Goal: Information Seeking & Learning: Learn about a topic

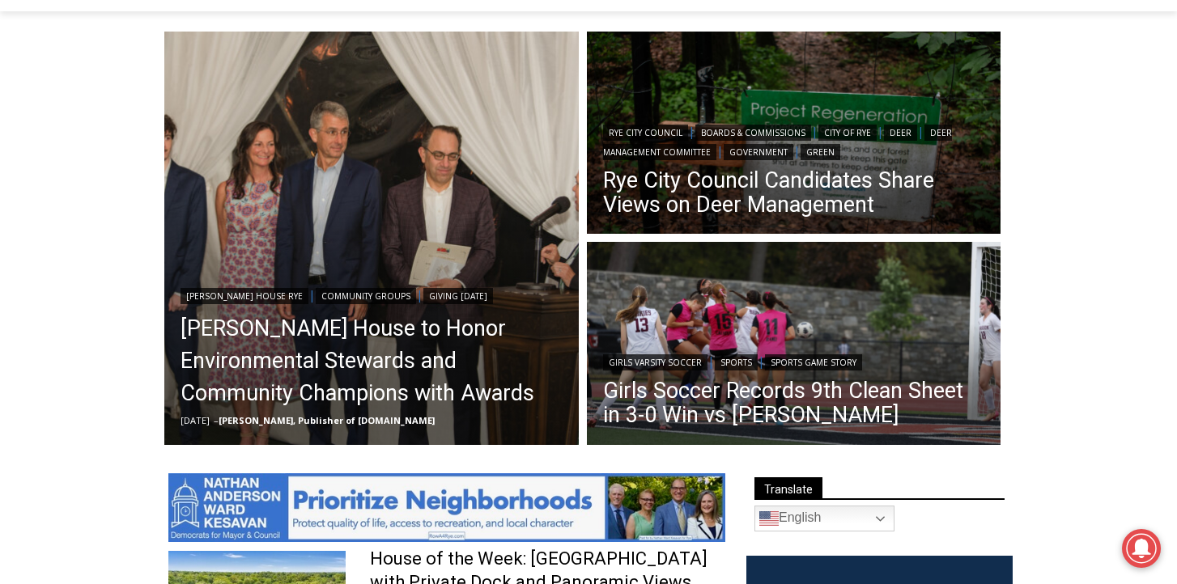
scroll to position [423, 0]
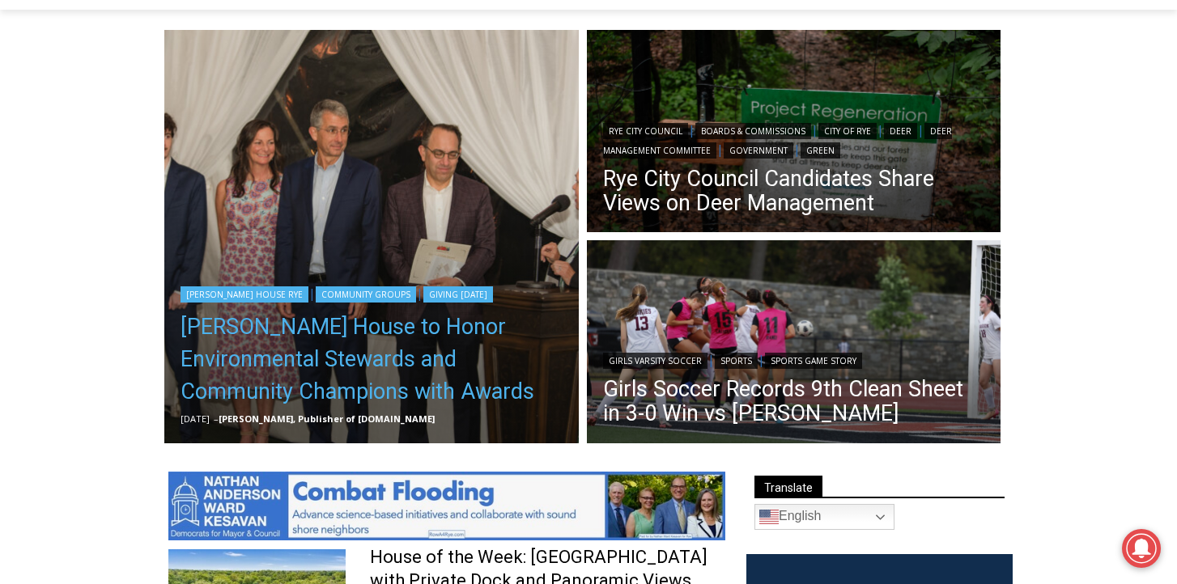
click at [355, 334] on link "[PERSON_NAME] House to Honor Environmental Stewards and Community Champions wit…" at bounding box center [372, 359] width 382 height 97
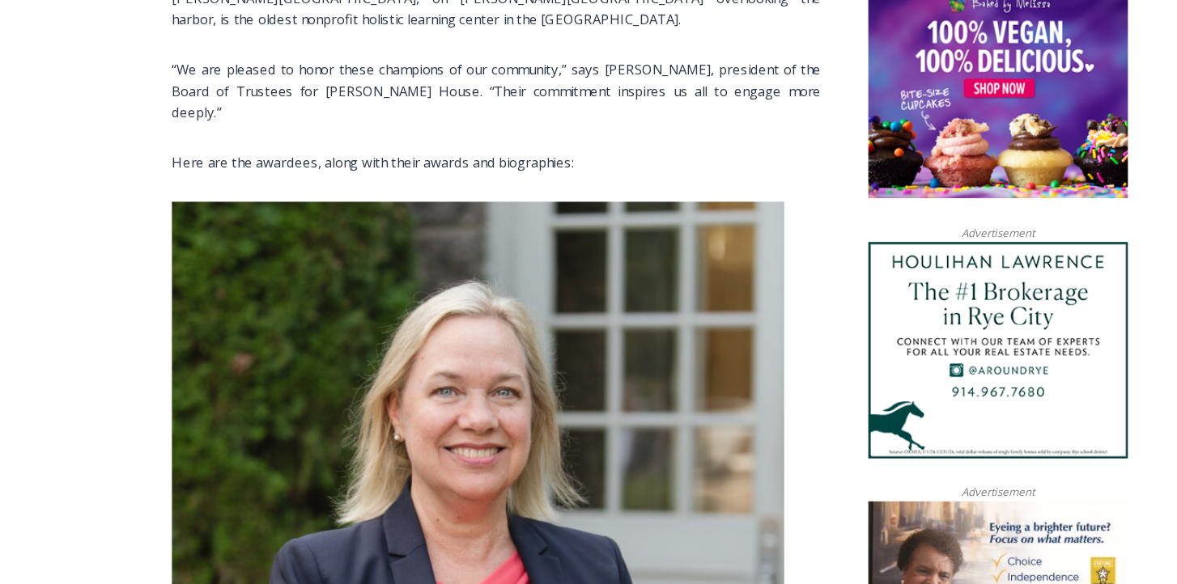
scroll to position [1274, 0]
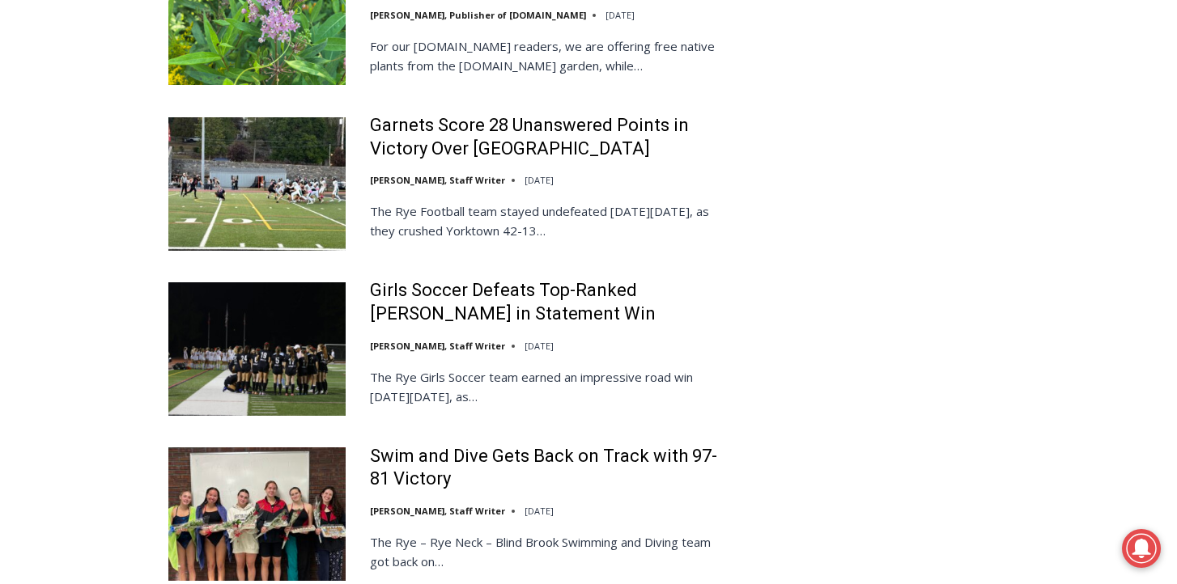
scroll to position [3614, 0]
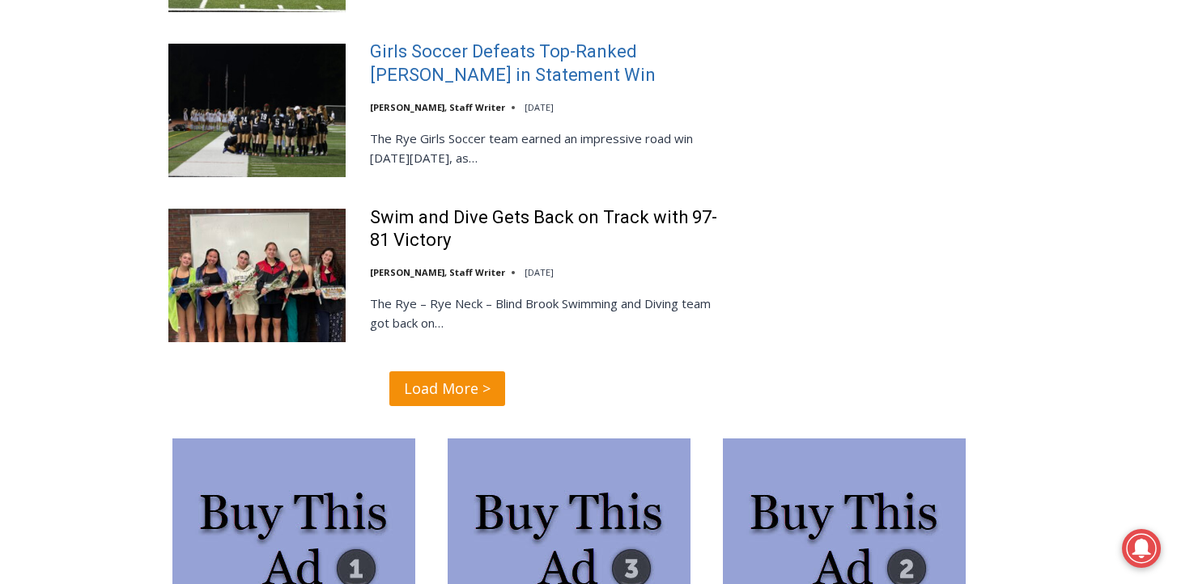
scroll to position [3943, 0]
